Goal: Transaction & Acquisition: Book appointment/travel/reservation

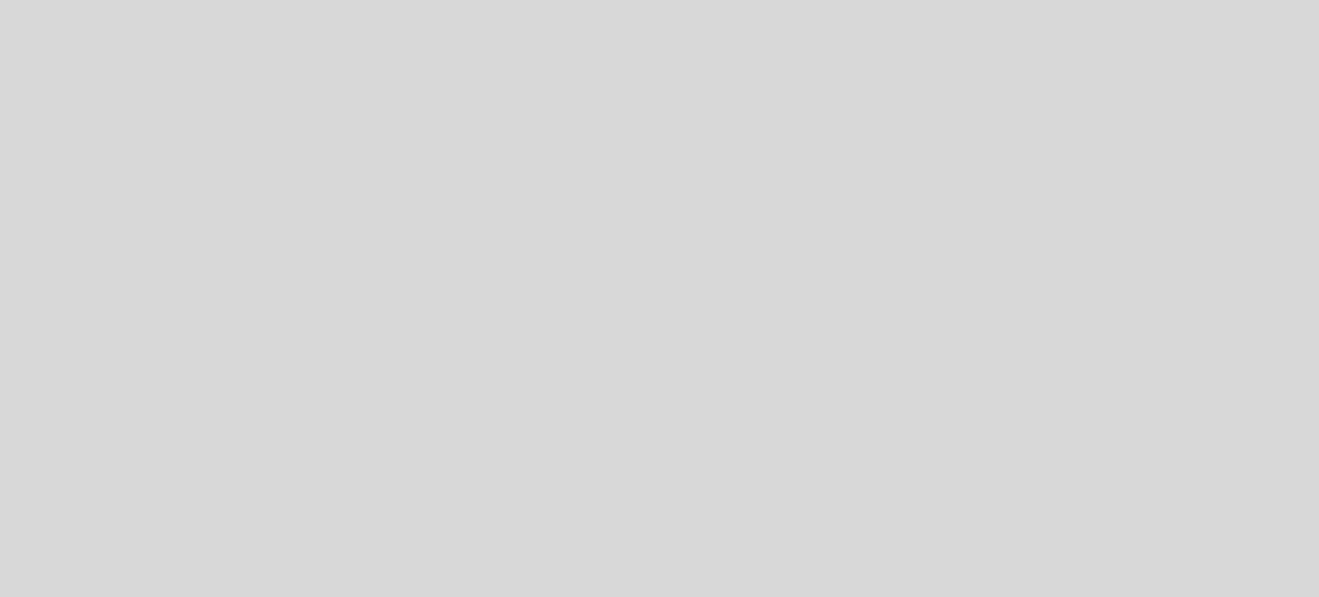
select select "pt"
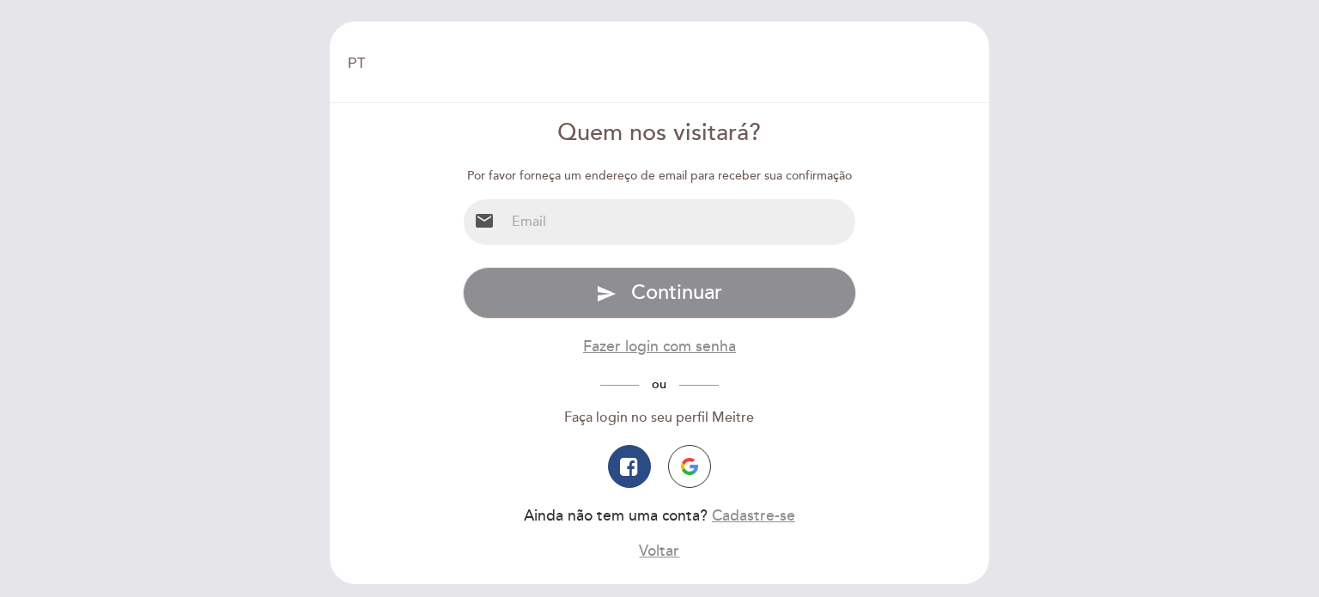
click at [673, 221] on input "email" at bounding box center [680, 221] width 351 height 45
type input "[EMAIL_ADDRESS][DOMAIN_NAME]"
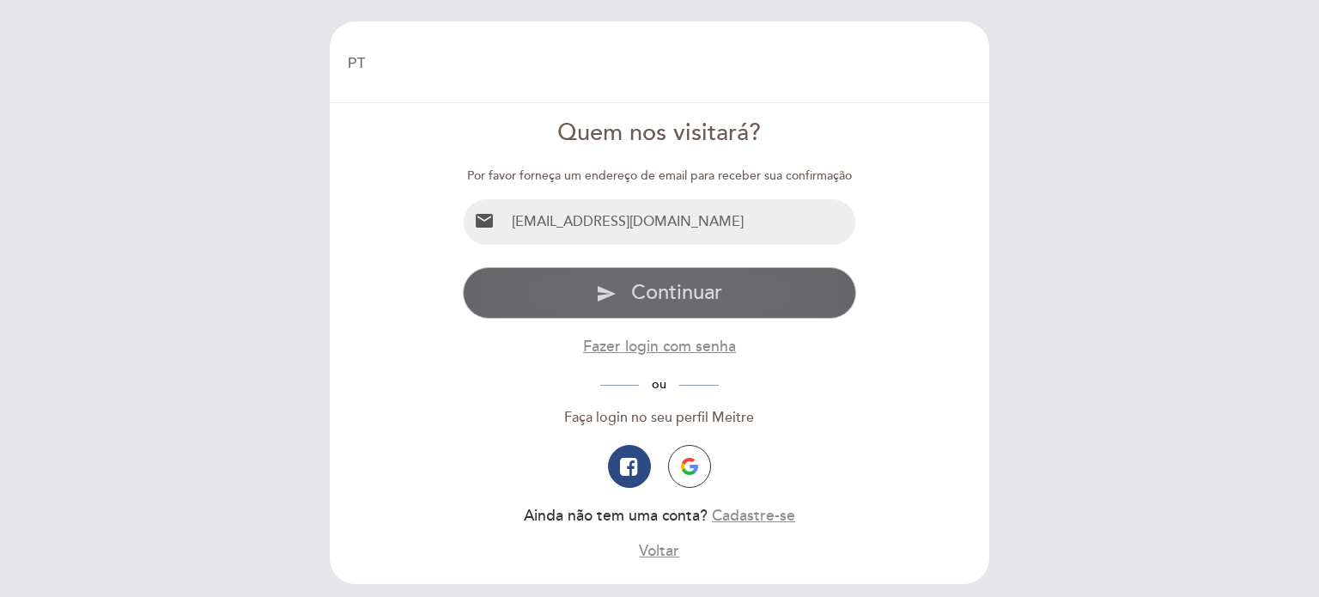
click at [663, 312] on button "send Continuar" at bounding box center [660, 293] width 394 height 52
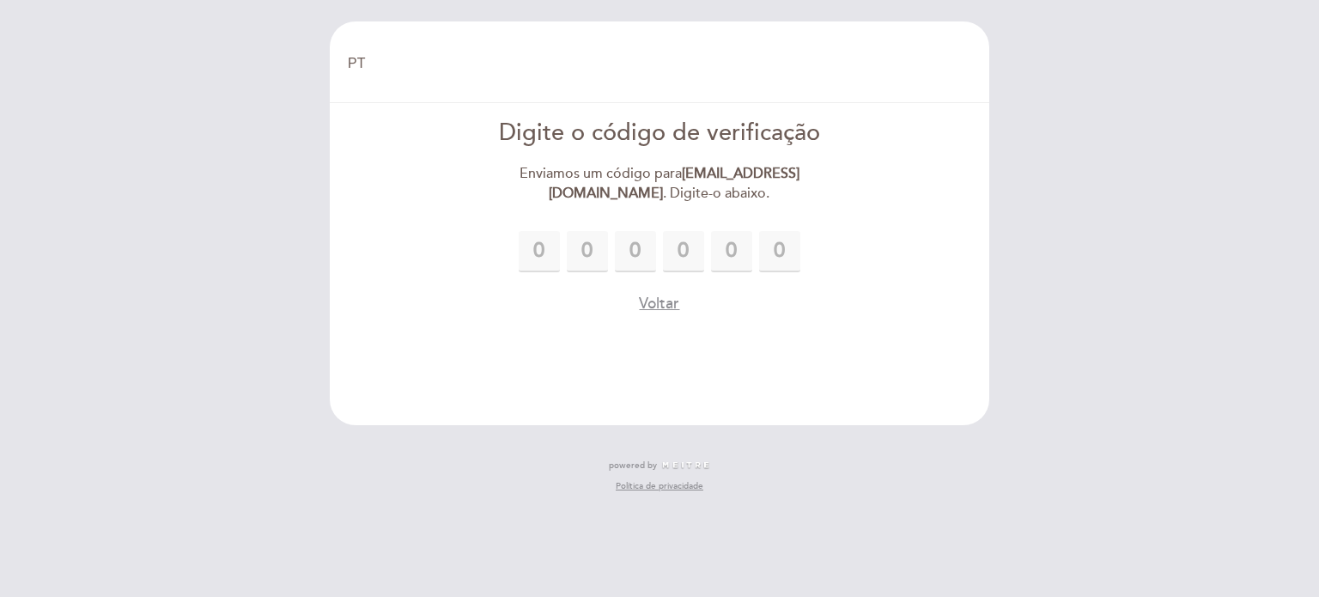
type input "9"
type input "0"
type input "8"
type input "4"
type input "8"
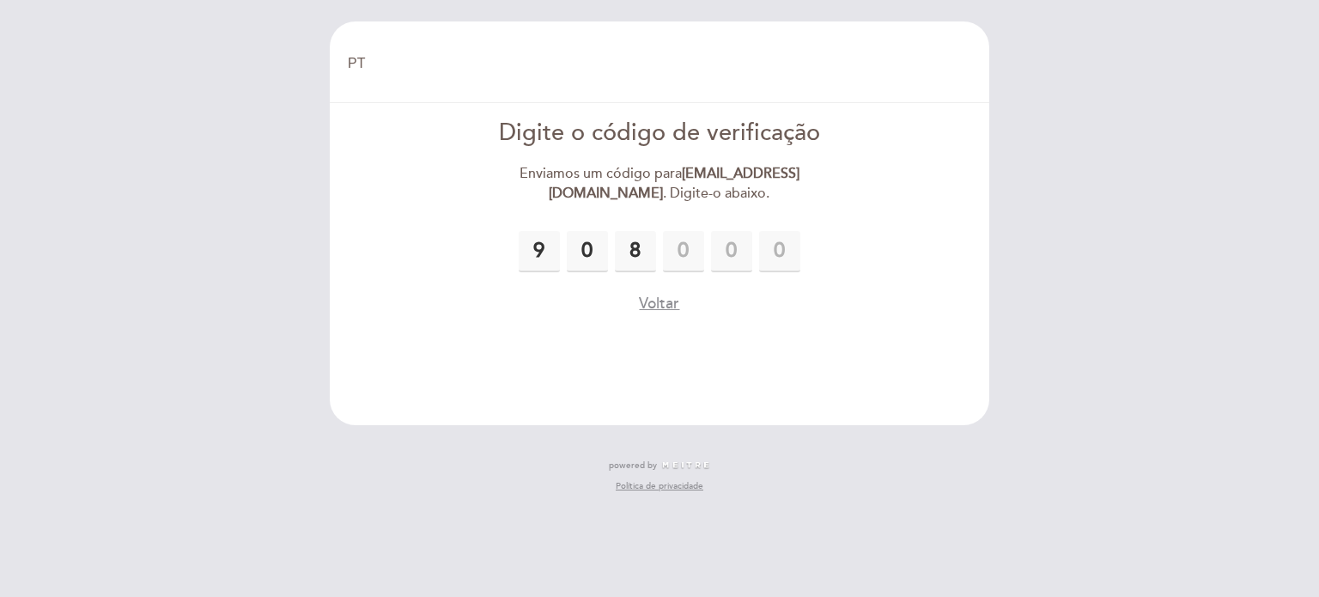
type input "4"
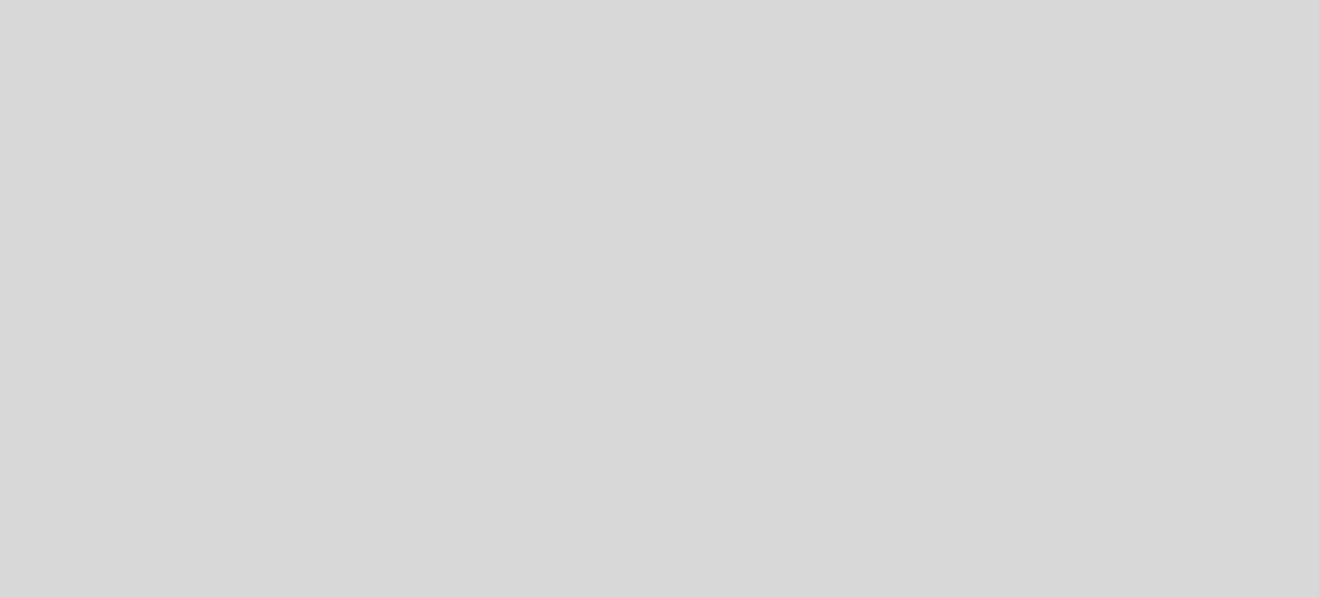
select select "pt"
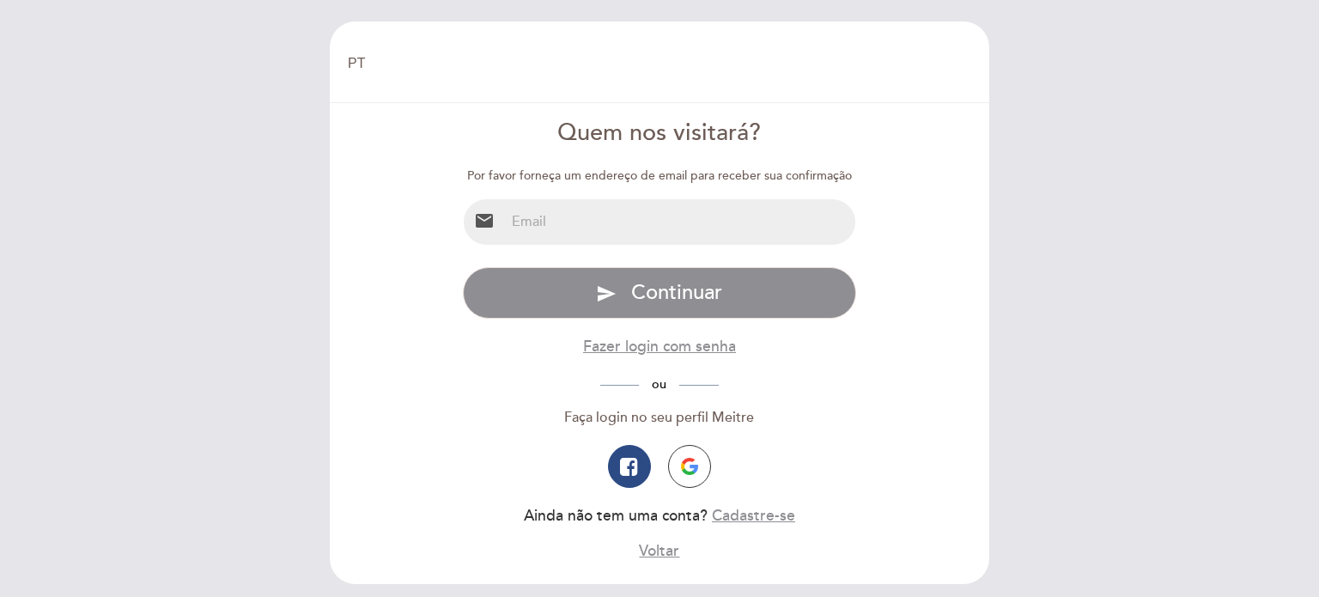
click at [695, 223] on input "email" at bounding box center [680, 221] width 351 height 45
type input "[EMAIL_ADDRESS][DOMAIN_NAME]"
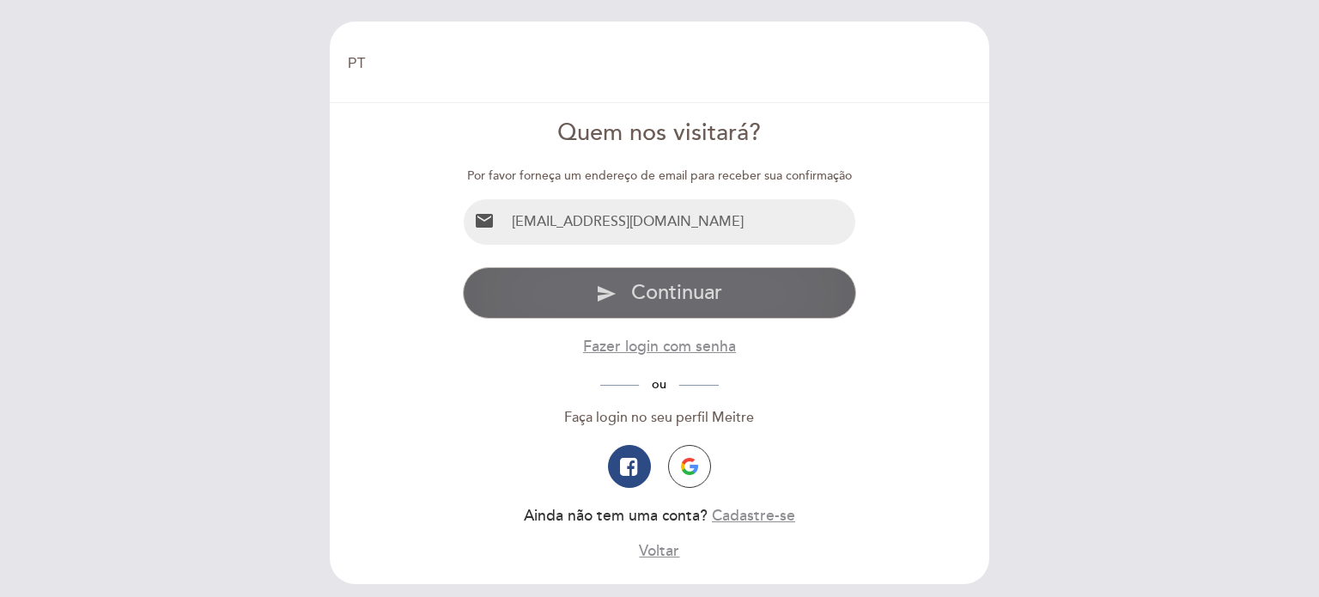
click at [668, 274] on button "send Continuar" at bounding box center [660, 293] width 394 height 52
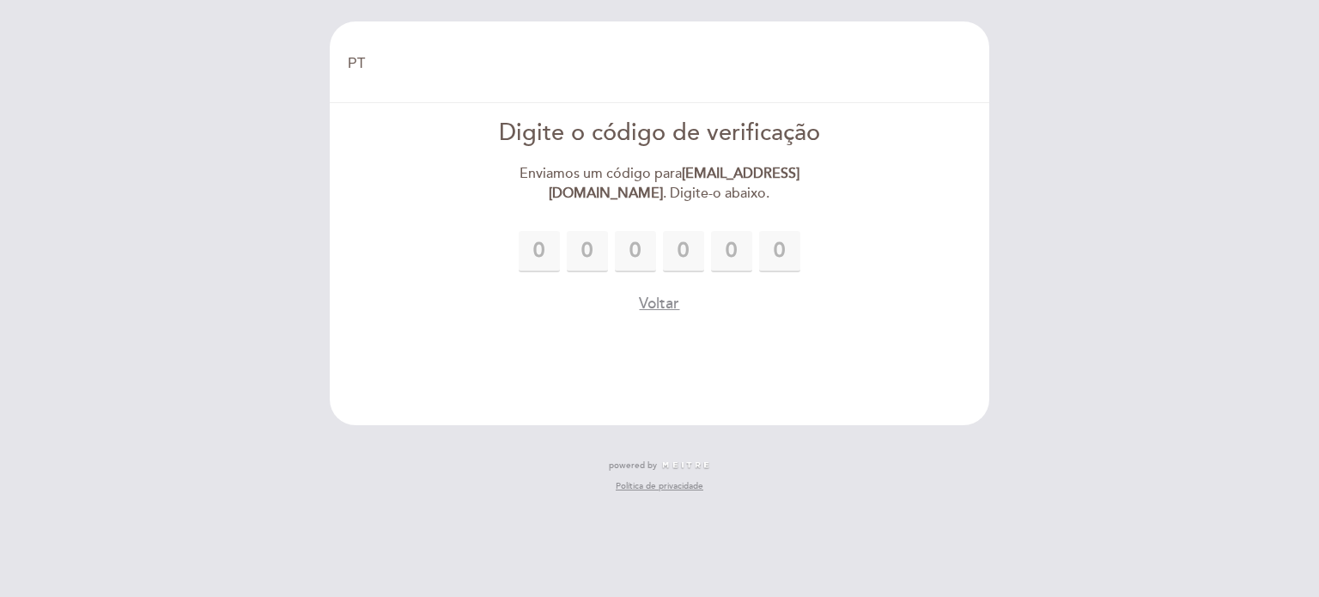
type input "8"
type input "7"
type input "0"
type input "7"
type input "6"
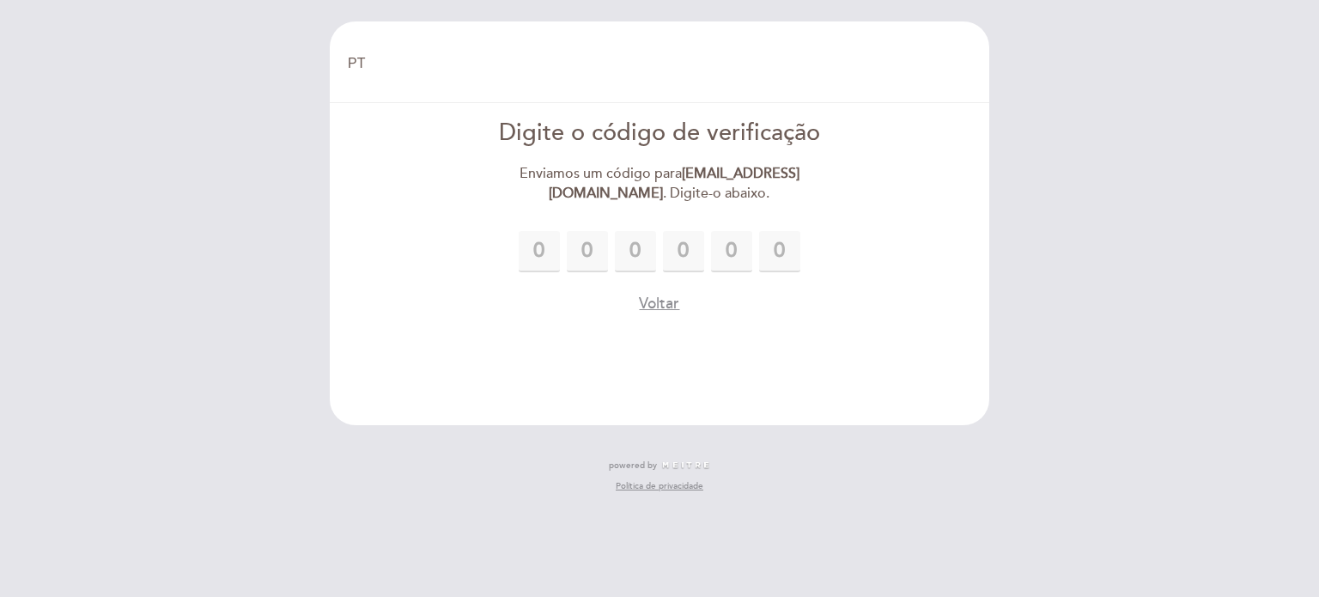
type input "3"
